Goal: Transaction & Acquisition: Purchase product/service

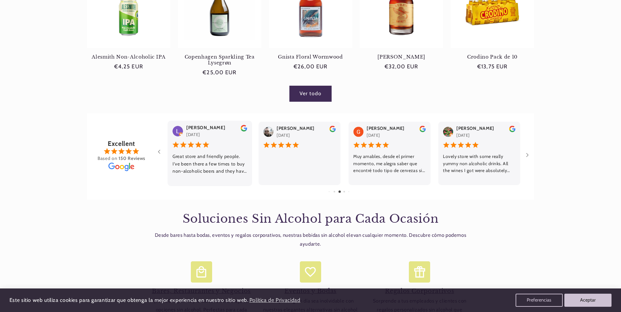
scroll to position [0, 436]
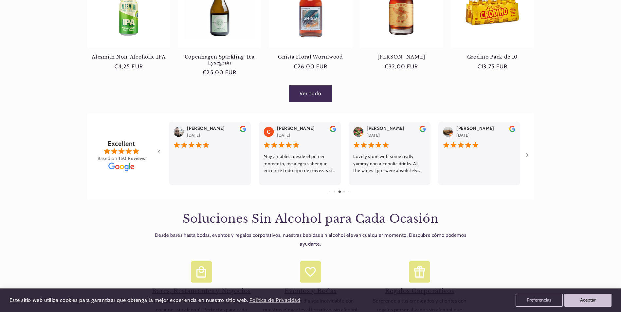
click at [306, 96] on link "Ver todo" at bounding box center [311, 94] width 42 height 16
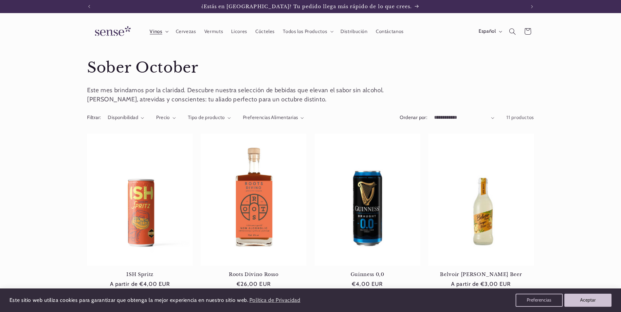
click at [160, 33] on span "Vinos" at bounding box center [156, 31] width 12 height 6
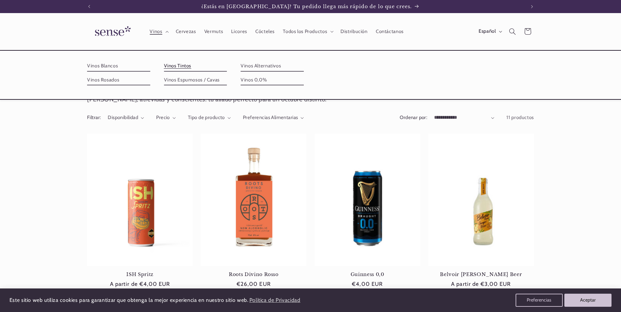
click at [173, 65] on link "Vinos Tintos" at bounding box center [195, 66] width 63 height 10
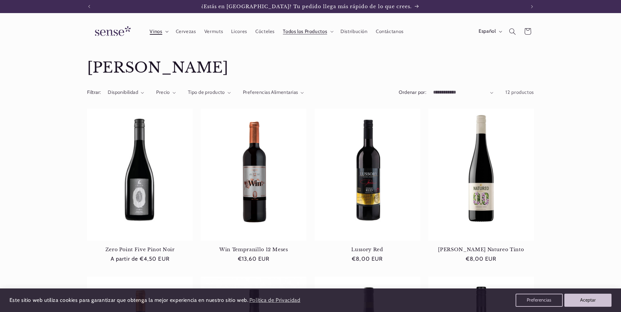
click at [157, 31] on span "Vinos" at bounding box center [156, 31] width 12 height 6
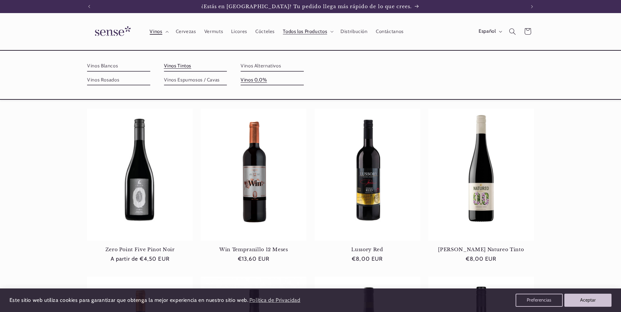
click at [249, 76] on link "Vinos 0,0%" at bounding box center [272, 80] width 63 height 10
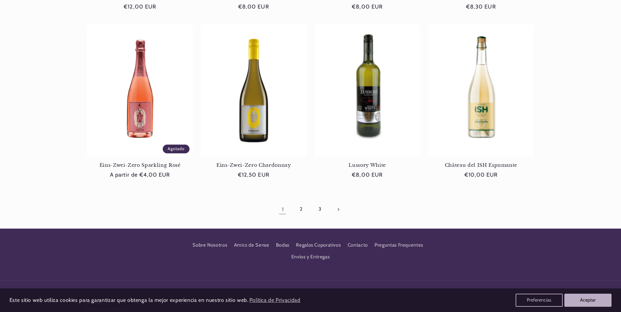
scroll to position [0, 436]
